Goal: Task Accomplishment & Management: Manage account settings

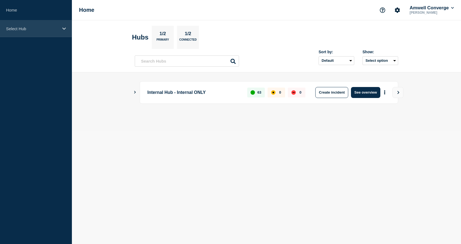
click at [64, 26] on div "Select Hub" at bounding box center [36, 28] width 72 height 17
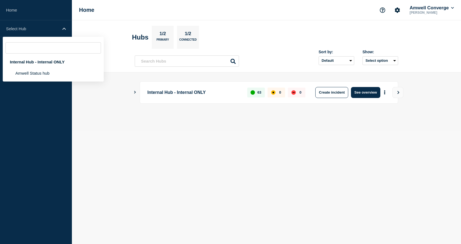
click at [191, 13] on div "Home Amwell Converge [PERSON_NAME]" at bounding box center [266, 10] width 389 height 20
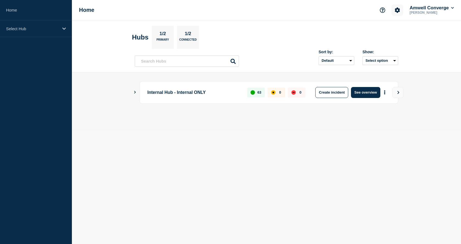
click at [396, 13] on icon "Account settings" at bounding box center [397, 9] width 5 height 5
click at [394, 39] on link "General Settings" at bounding box center [397, 39] width 31 height 5
